Goal: Check status: Check status

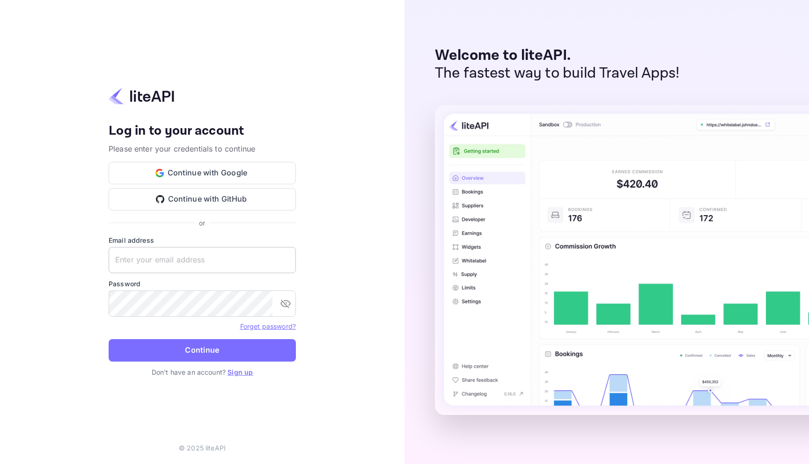
click at [213, 252] on input "text" at bounding box center [202, 260] width 187 height 26
type input "lie"
type input "sangil.jeong+premium"
paste input "sangil.jeong+premium"
type input "[EMAIL_ADDRESS][DOMAIN_NAME]"
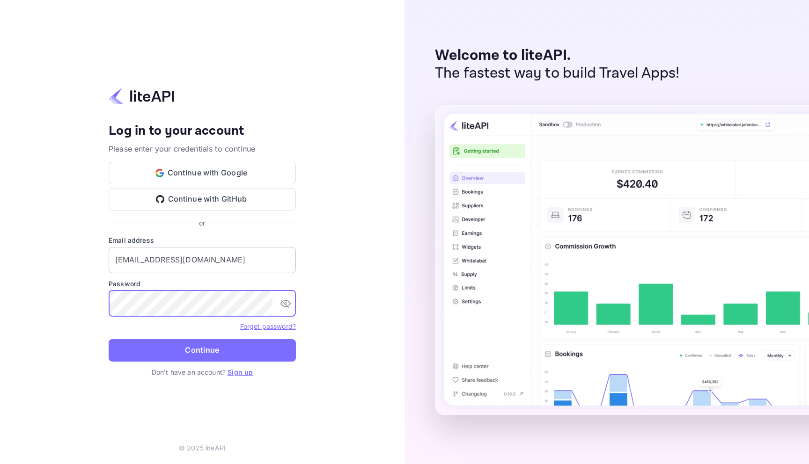
click at [109, 339] on button "Continue" at bounding box center [202, 350] width 187 height 22
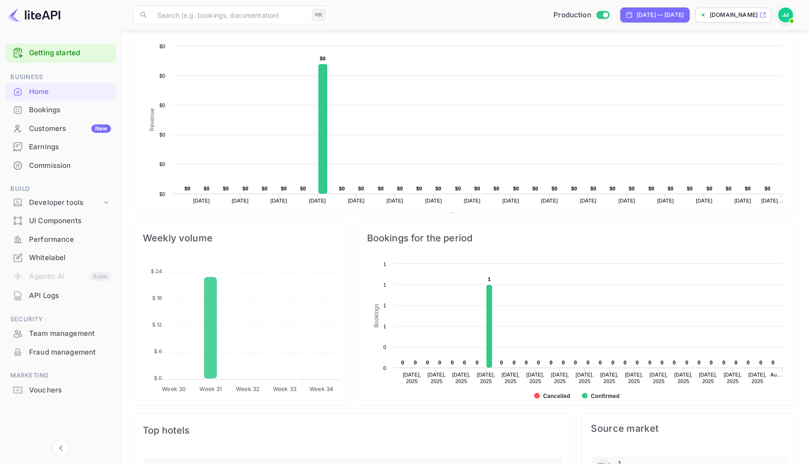
scroll to position [245, 0]
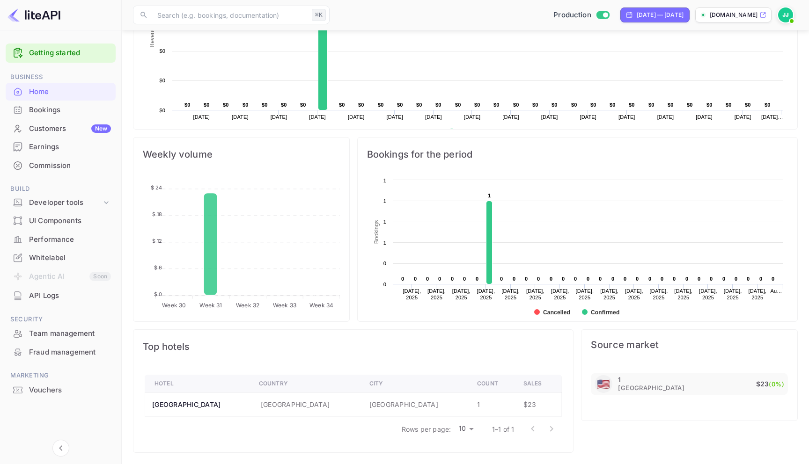
click at [323, 405] on td "United States" at bounding box center [306, 405] width 110 height 24
click at [375, 414] on td "Las Vegas" at bounding box center [416, 405] width 108 height 24
drag, startPoint x: 375, startPoint y: 414, endPoint x: 440, endPoint y: 416, distance: 65.5
click at [439, 416] on td "Las Vegas" at bounding box center [416, 405] width 108 height 24
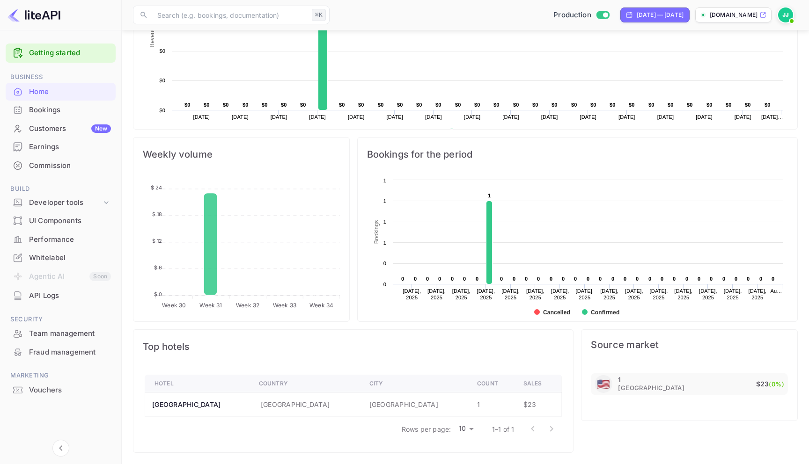
click at [475, 402] on td "1" at bounding box center [492, 405] width 46 height 24
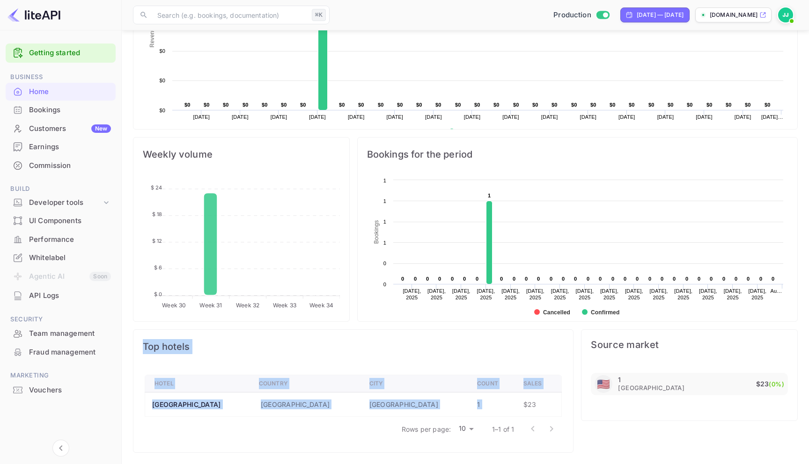
drag, startPoint x: 475, startPoint y: 402, endPoint x: 247, endPoint y: 345, distance: 235.1
click at [247, 345] on div "Top hotels Hotel Country City Count Sales Plaza Hotel & Casino United States La…" at bounding box center [353, 391] width 440 height 124
click at [248, 345] on span "Top hotels" at bounding box center [353, 346] width 421 height 15
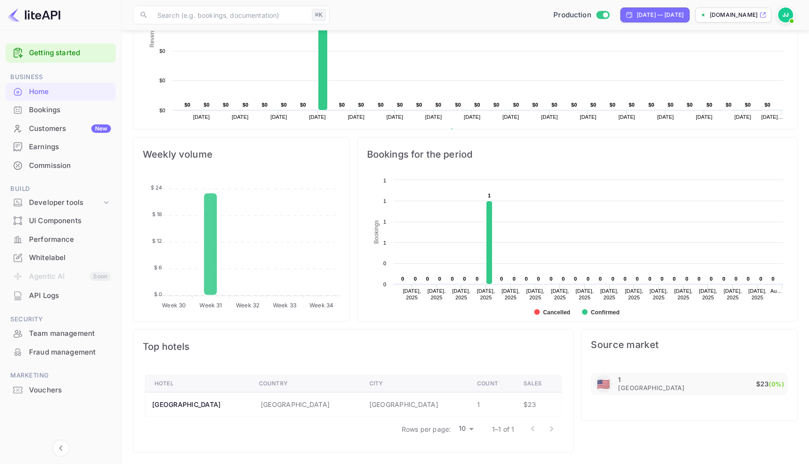
click at [248, 345] on span "Top hotels" at bounding box center [353, 346] width 421 height 15
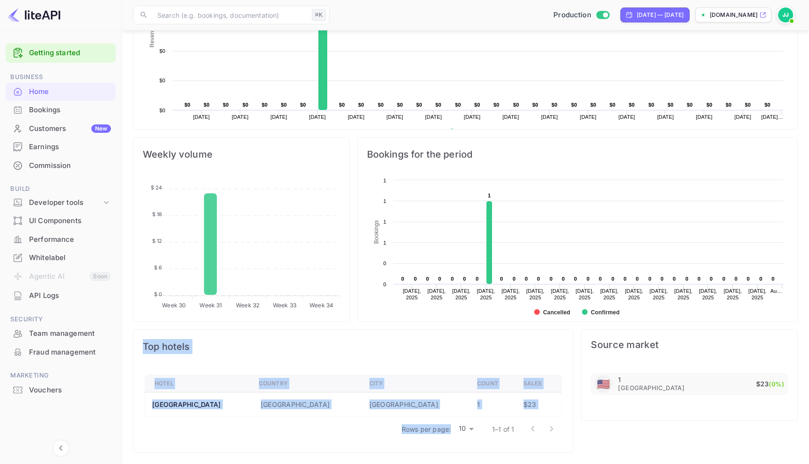
drag, startPoint x: 248, startPoint y: 345, endPoint x: 455, endPoint y: 422, distance: 221.7
click at [454, 422] on div "Top hotels Hotel Country City Count Sales Plaza Hotel & Casino United States La…" at bounding box center [353, 391] width 440 height 124
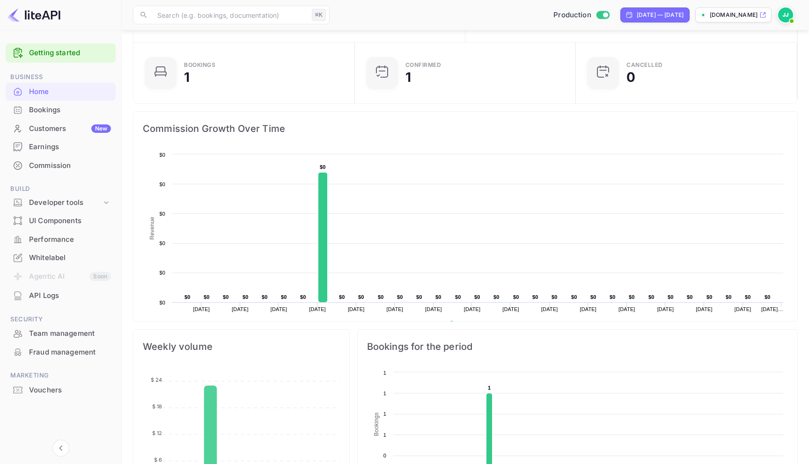
scroll to position [0, 0]
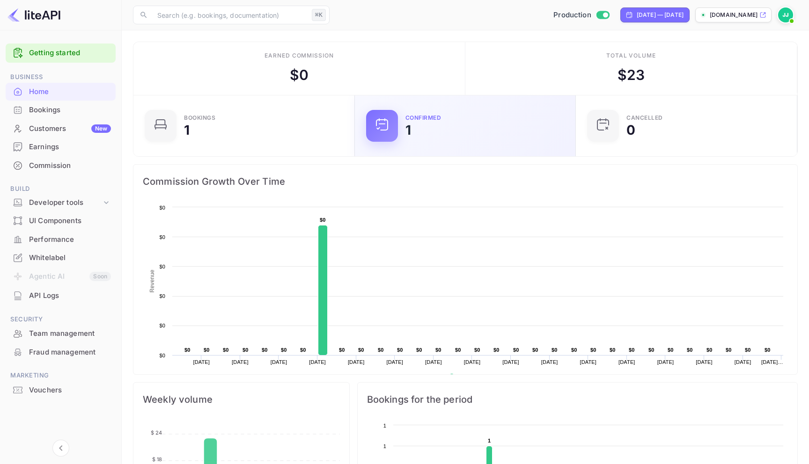
click at [415, 132] on div "Confirmed 1" at bounding box center [484, 126] width 159 height 22
